Goal: Contribute content

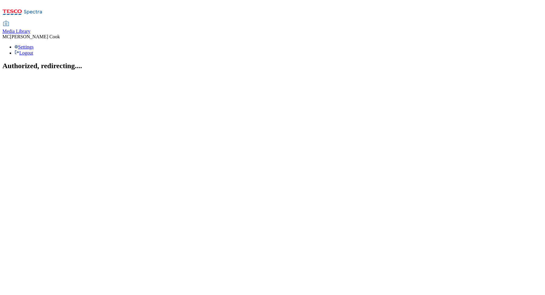
click at [30, 29] on span "Media Library" at bounding box center [16, 31] width 28 height 5
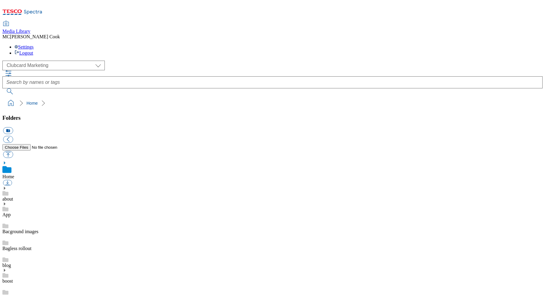
scroll to position [0, 0]
click at [38, 61] on select "Clubcard Marketing Dotcom UK Emails GHS Marketing UK GHS Product UK GHS ROI" at bounding box center [53, 66] width 102 height 10
select select "flare-ghs-mktg"
click at [4, 61] on select "Clubcard Marketing Dotcom UK Emails GHS Marketing UK GHS Product UK GHS ROI" at bounding box center [53, 66] width 102 height 10
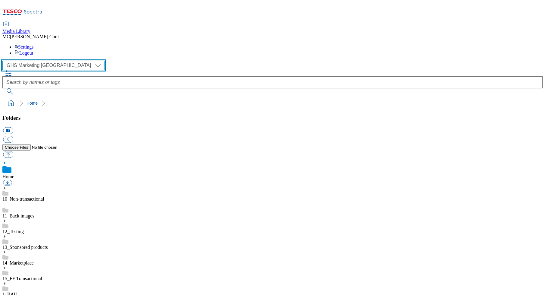
click at [35, 61] on select "Clubcard Marketing Dotcom UK Emails GHS Marketing UK GHS Product UK GHS ROI" at bounding box center [53, 66] width 102 height 10
click at [4, 61] on select "Clubcard Marketing Dotcom UK Emails GHS Marketing UK GHS Product UK GHS ROI" at bounding box center [53, 66] width 102 height 10
click at [17, 291] on link "1_BAU" at bounding box center [9, 293] width 15 height 5
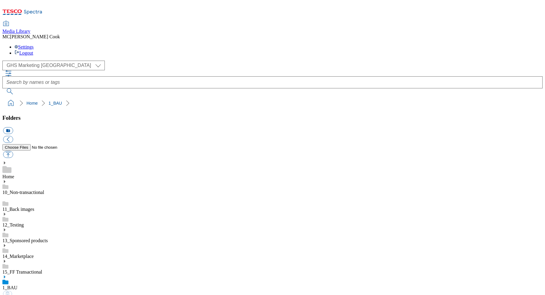
scroll to position [319, 0]
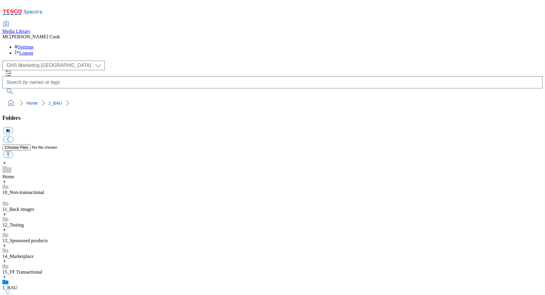
click at [7, 274] on icon at bounding box center [4, 276] width 4 height 4
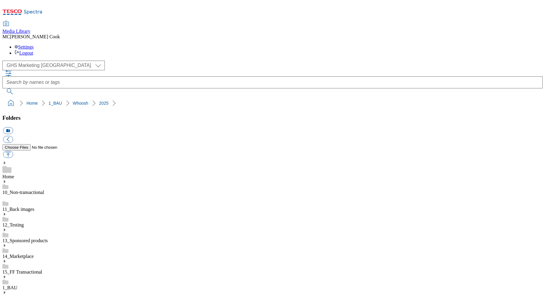
scroll to position [193, 0]
drag, startPoint x: 76, startPoint y: 77, endPoint x: 75, endPoint y: 82, distance: 5.6
click at [13, 127] on button "icon_new_folder" at bounding box center [8, 130] width 10 height 7
type input "2529"
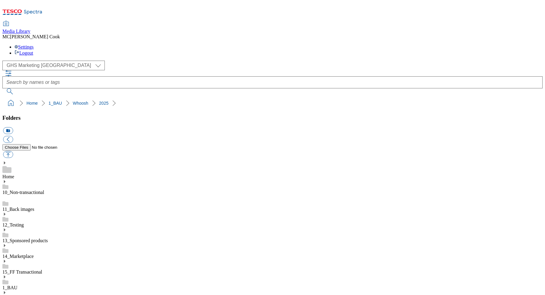
click at [13, 151] on button "button" at bounding box center [8, 154] width 10 height 7
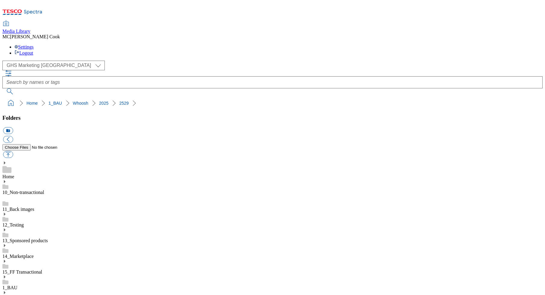
drag, startPoint x: 77, startPoint y: 74, endPoint x: 77, endPoint y: 82, distance: 7.5
click at [13, 127] on button "icon_new_folder" at bounding box center [8, 130] width 10 height 7
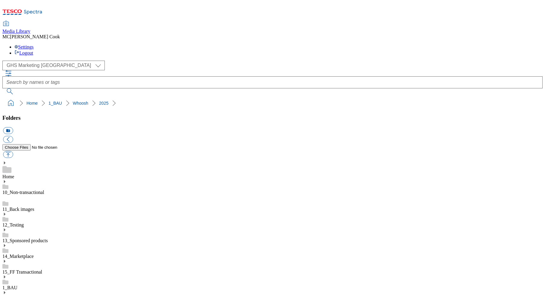
type input "2530"
click at [13, 151] on button "button" at bounding box center [8, 154] width 10 height 7
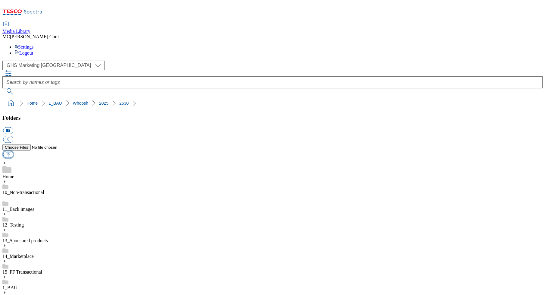
type input "C:\fakepath\2530-Whoosh-Billboard-dinners.jpg"
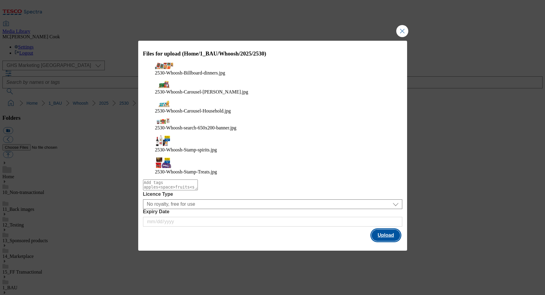
drag, startPoint x: 392, startPoint y: 211, endPoint x: 385, endPoint y: 211, distance: 6.9
click at [391, 229] on button "Upload" at bounding box center [386, 234] width 28 height 11
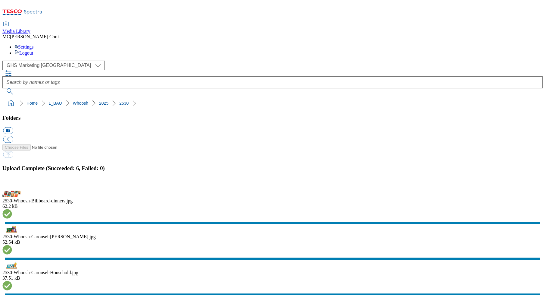
scroll to position [42, 0]
click at [12, 184] on button "button" at bounding box center [7, 187] width 9 height 6
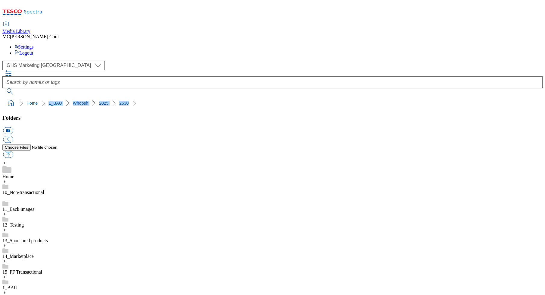
drag, startPoint x: 104, startPoint y: 61, endPoint x: 27, endPoint y: 61, distance: 77.4
click at [27, 97] on ol "Home 1_BAU Whoosh 2025 2530" at bounding box center [274, 102] width 537 height 11
copy ol "1_BAU Whoosh 2025 2530"
